Goal: Task Accomplishment & Management: Complete application form

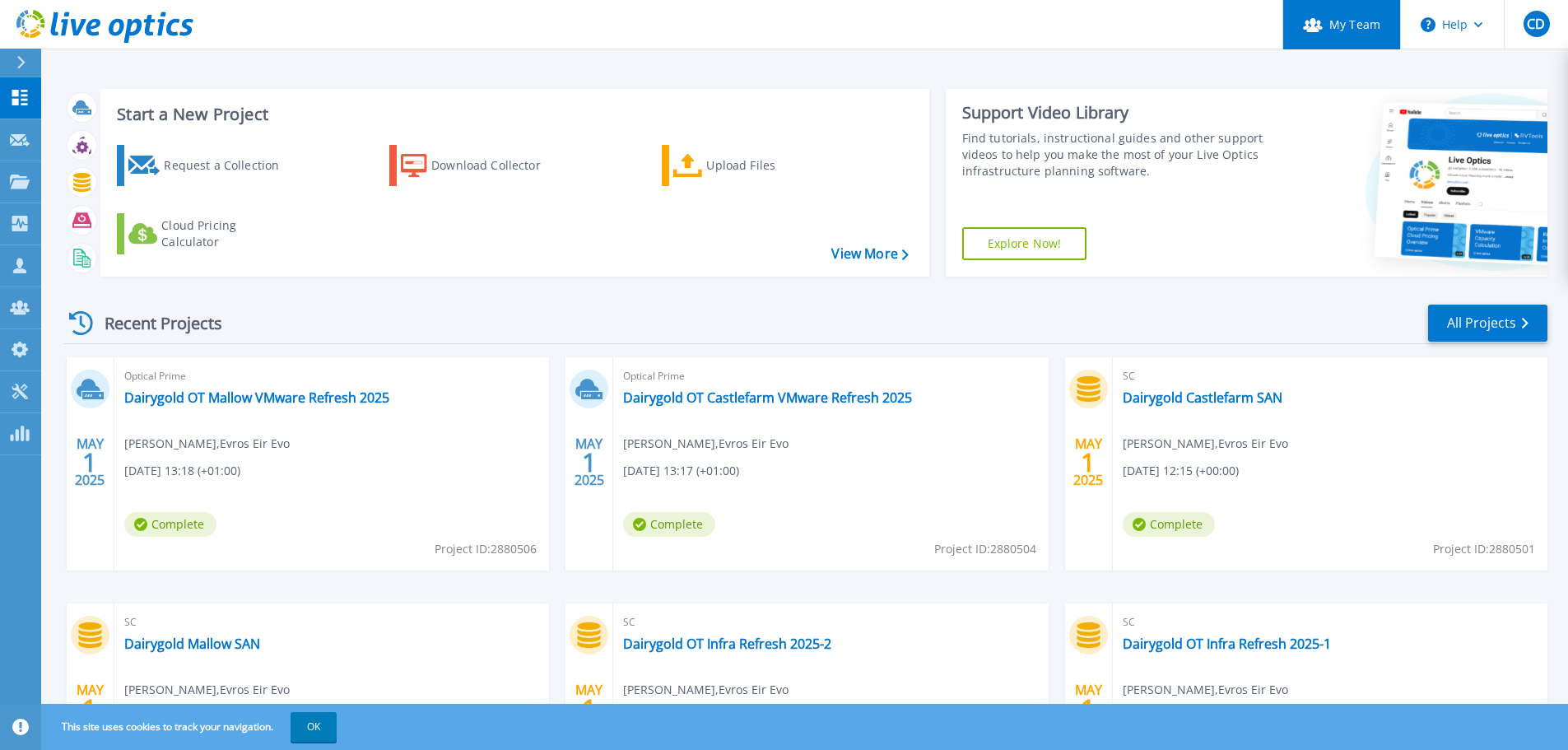
click at [1314, 30] on icon at bounding box center [1313, 25] width 19 height 14
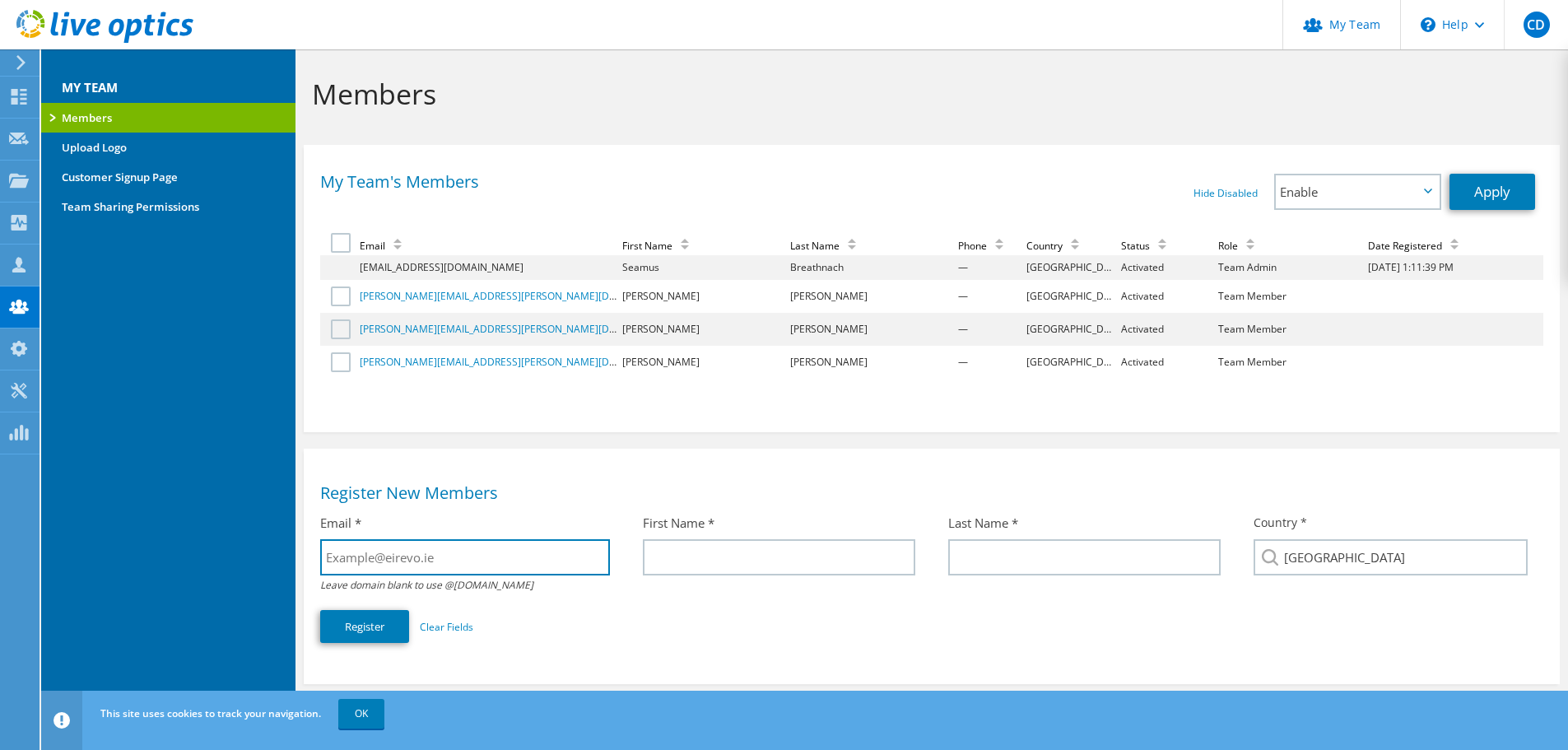
click at [445, 562] on input "text" at bounding box center [464, 557] width 289 height 36
click at [416, 540] on input "text" at bounding box center [464, 557] width 289 height 36
paste input "David.Johnston@eirevo.ie"
type input "David.Johnston@eirevo.ie"
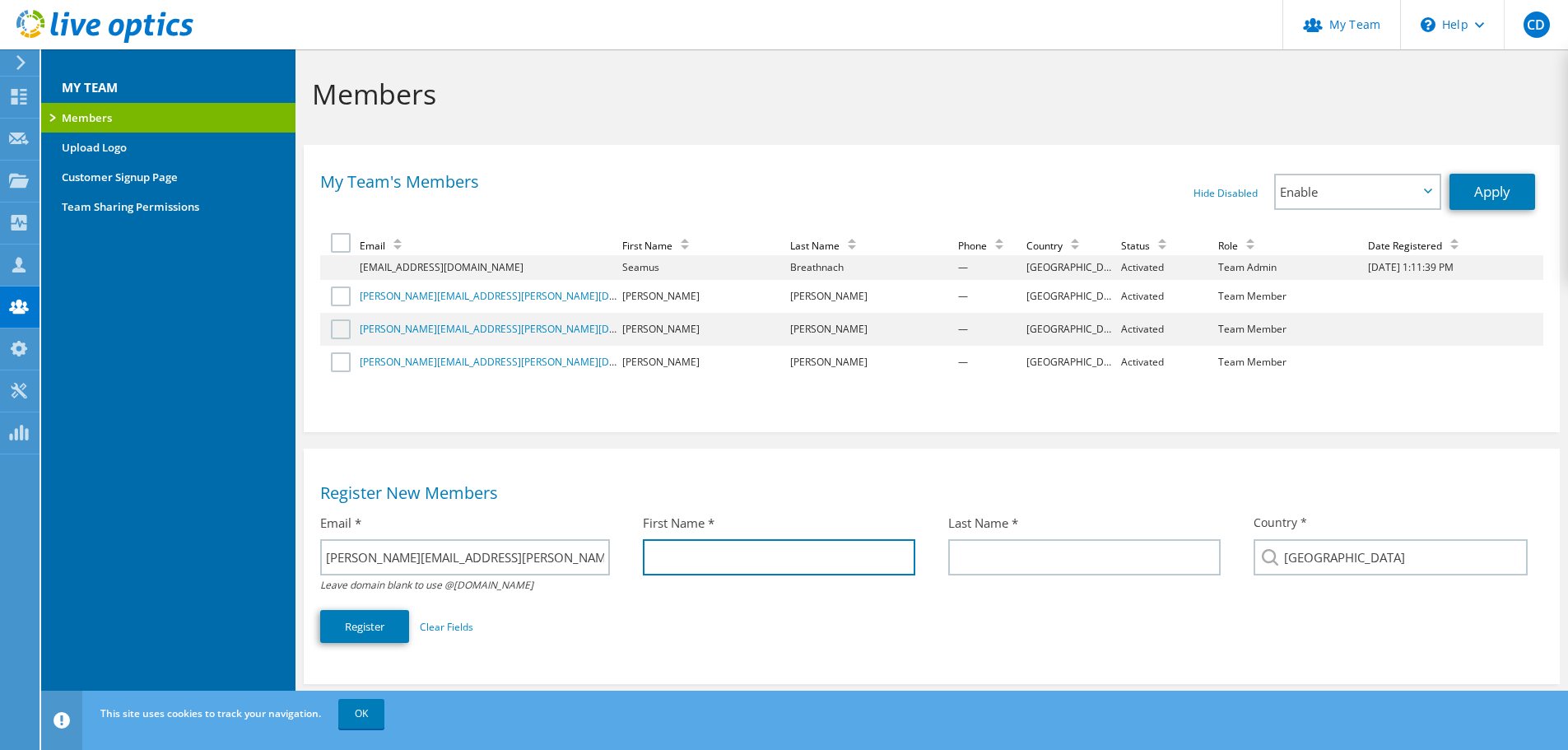
click at [688, 556] on input "text" at bounding box center [779, 557] width 272 height 36
type input "David"
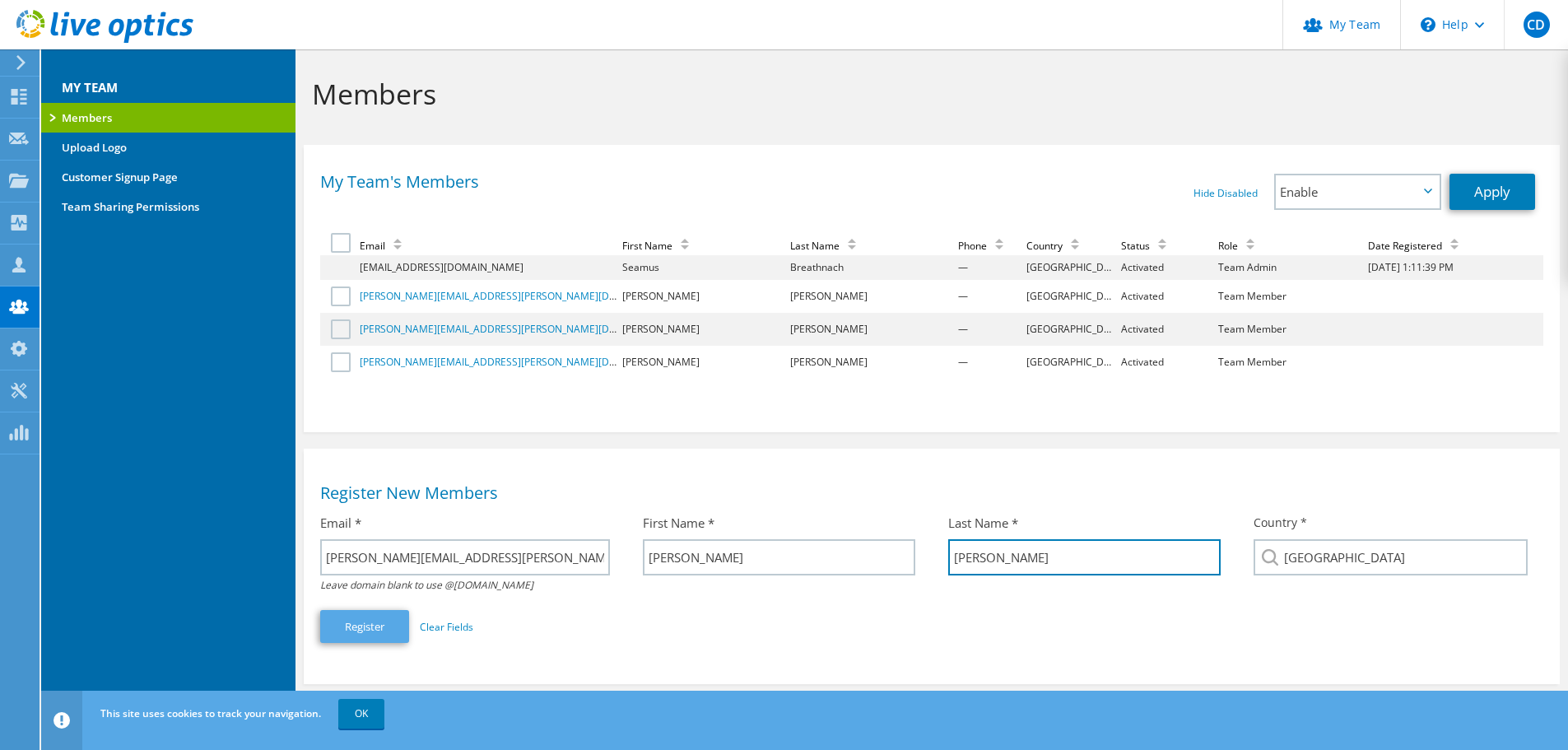
type input "Johnston"
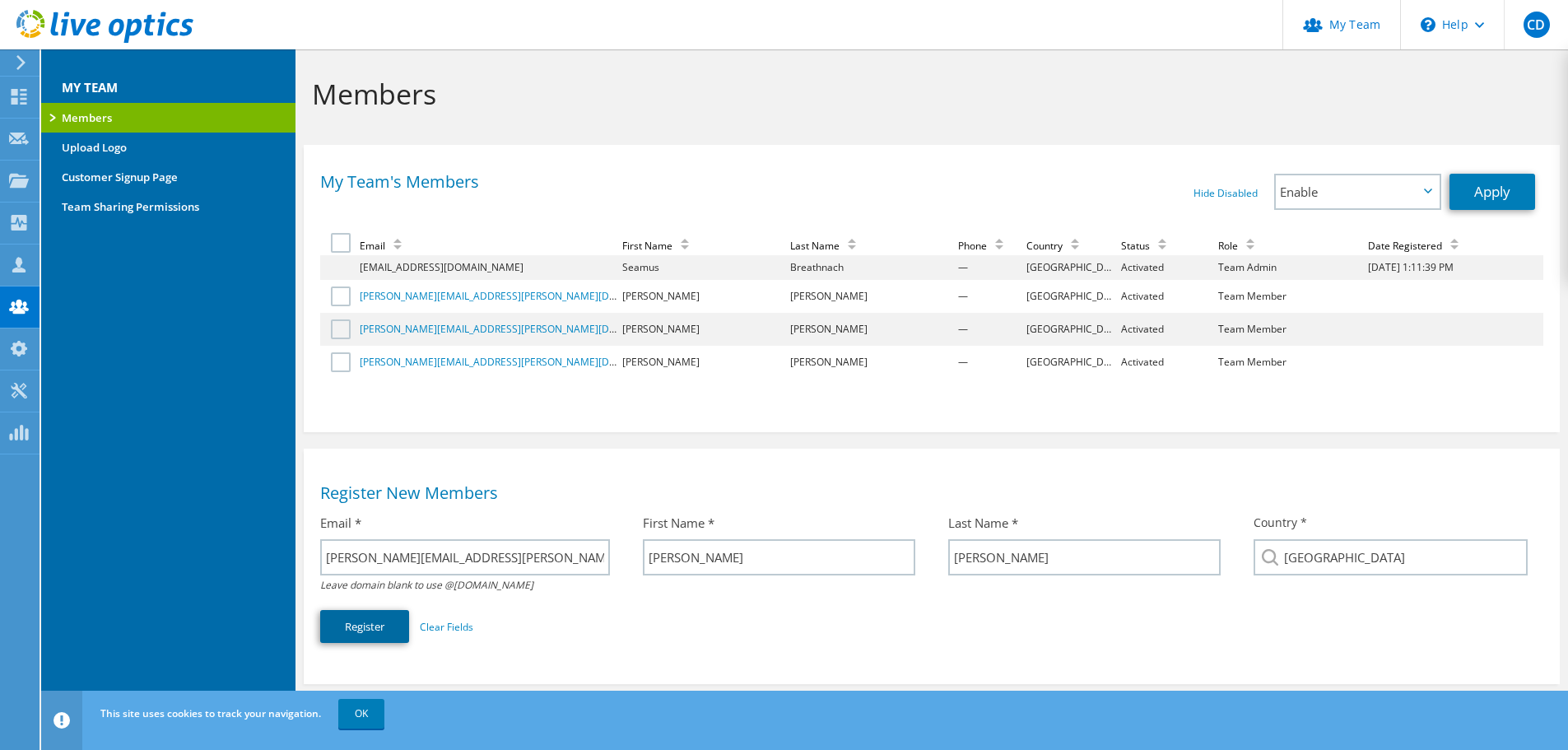
click at [375, 629] on button "Register" at bounding box center [365, 627] width 89 height 33
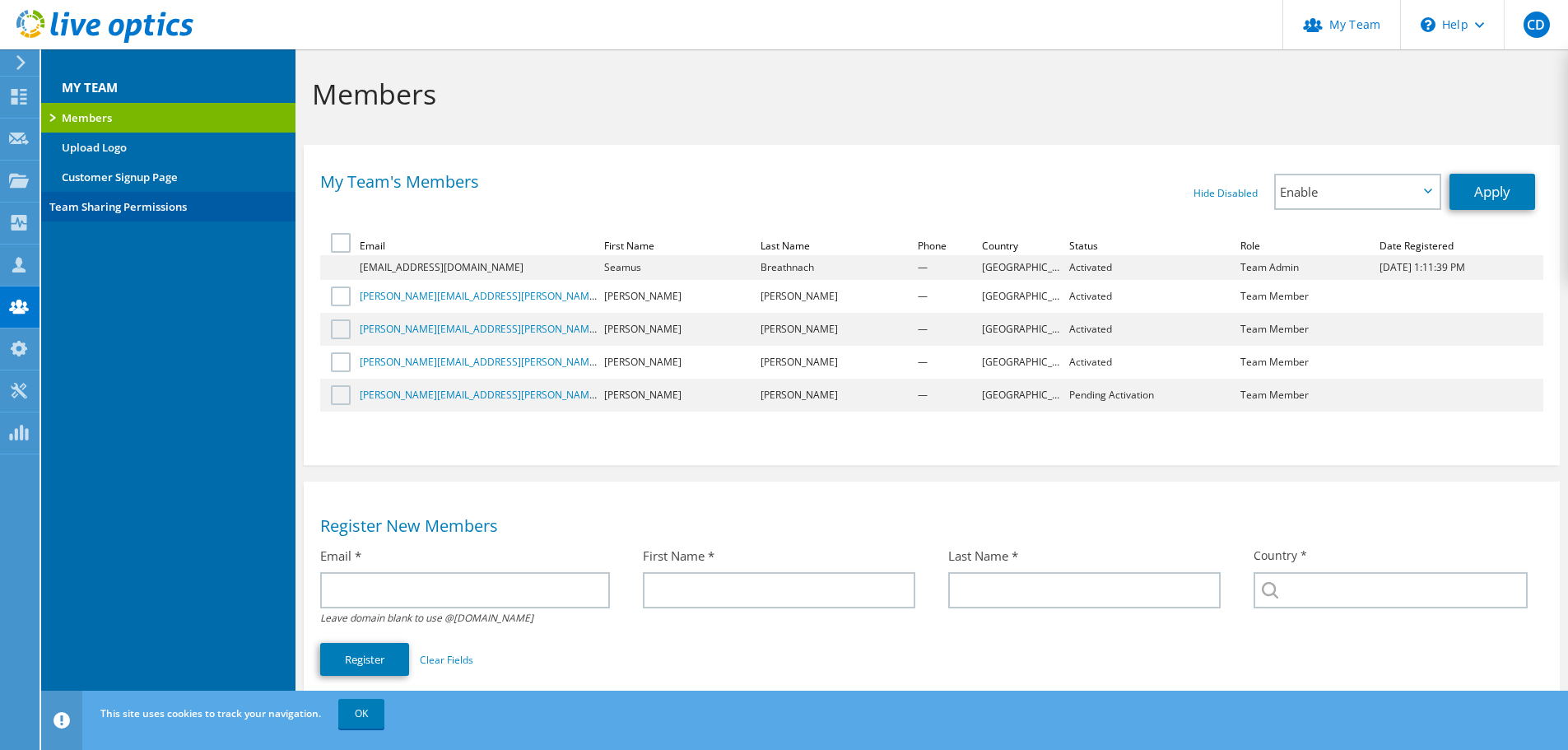
click at [159, 213] on link "Team Sharing Permissions" at bounding box center [168, 207] width 254 height 30
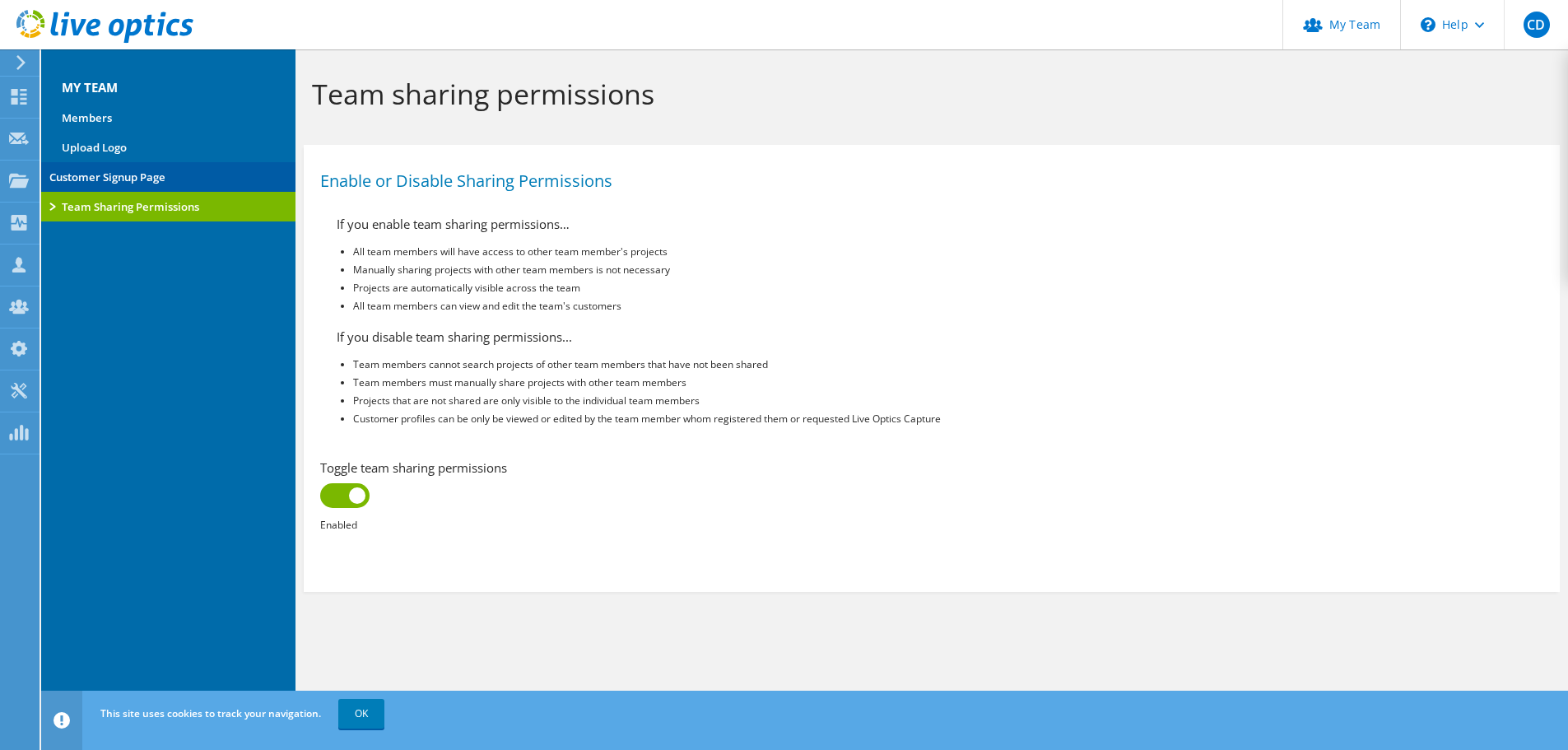
click at [161, 181] on link "Customer Signup Page" at bounding box center [168, 177] width 254 height 30
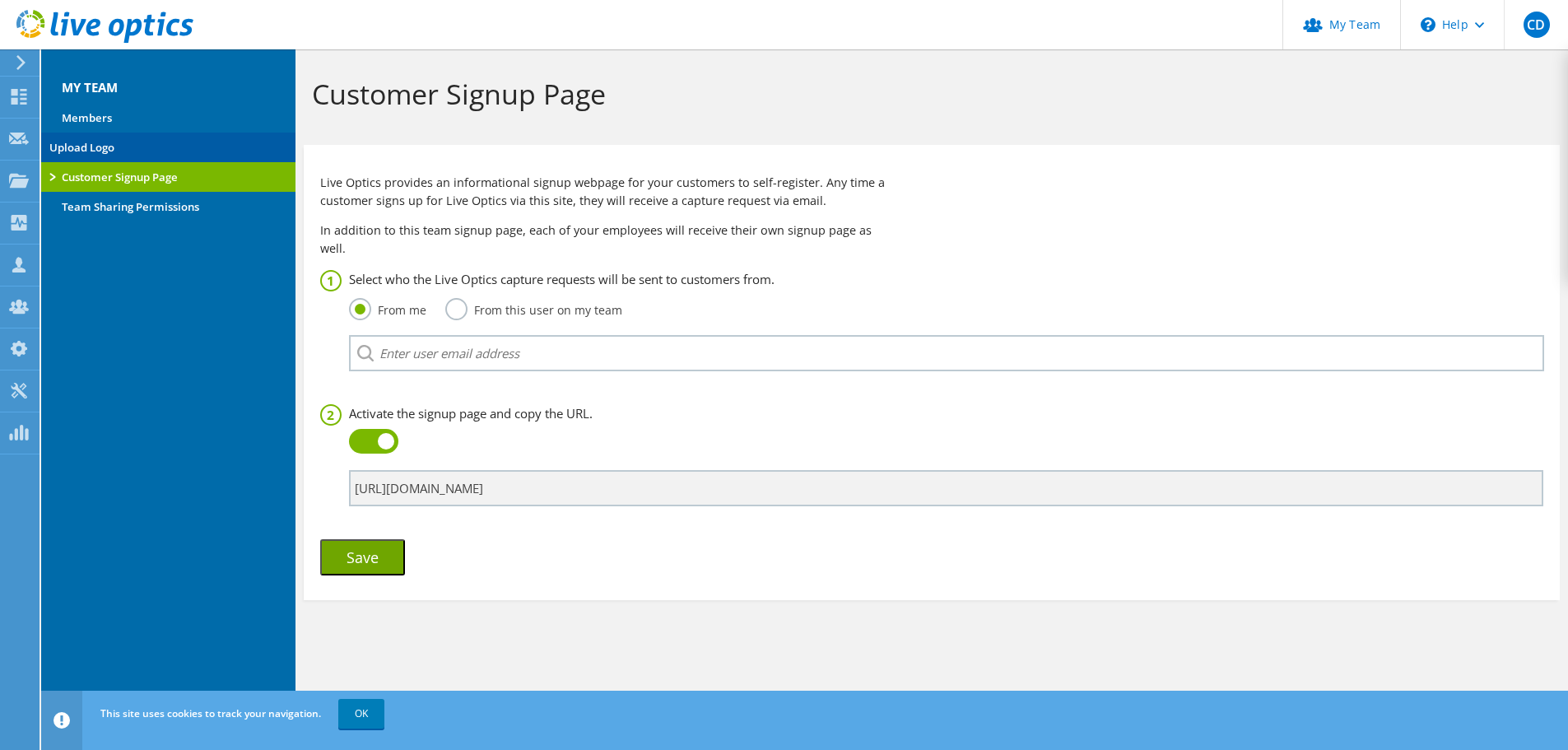
click at [107, 148] on link "Upload Logo" at bounding box center [168, 147] width 254 height 30
